Goal: Task Accomplishment & Management: Complete application form

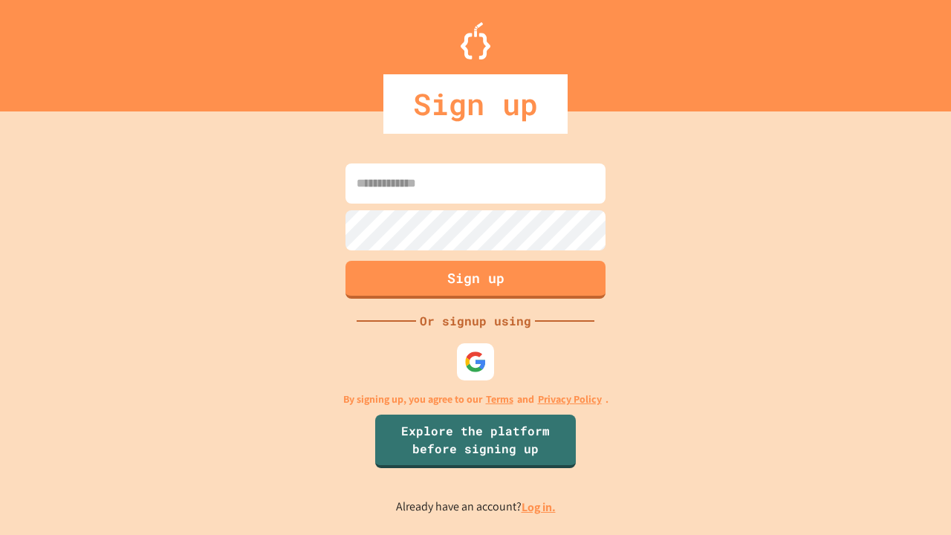
click at [540, 507] on link "Log in." at bounding box center [539, 507] width 34 height 16
